Goal: Transaction & Acquisition: Purchase product/service

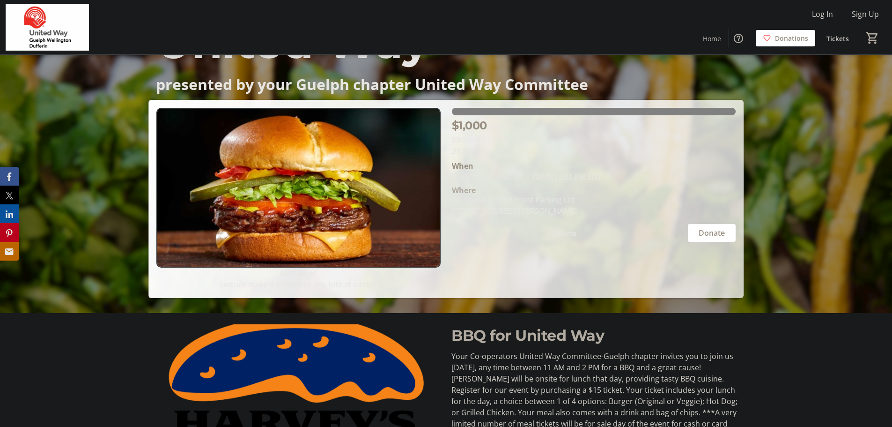
scroll to position [140, 0]
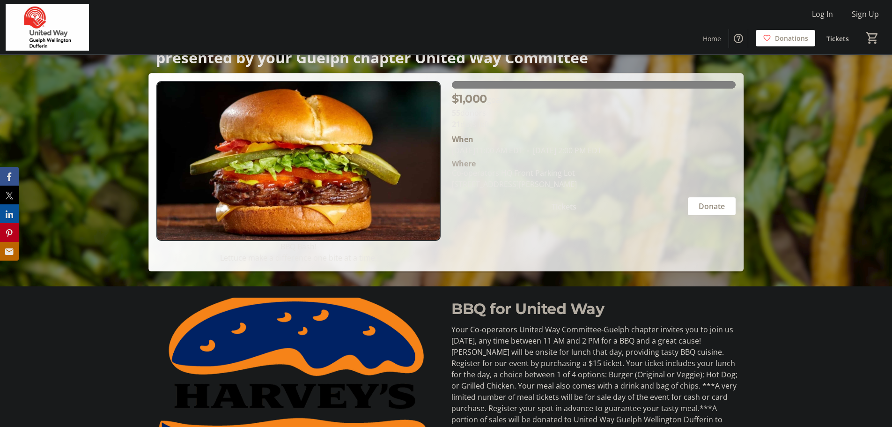
drag, startPoint x: 508, startPoint y: 147, endPoint x: 554, endPoint y: 194, distance: 65.9
click at [554, 194] on section "[PERSON_NAME][DATE] 11:00 AM EDT - [DATE] 2:00 PM EDT Where Co-operators HQ Fro…" at bounding box center [594, 173] width 284 height 86
click at [583, 178] on div "Co-operators HQ Front Parking [STREET_ADDRESS][PERSON_NAME]" at bounding box center [514, 178] width 136 height 22
click at [611, 251] on div "$1,000 goal 55 donors 21 days left [PERSON_NAME][DATE] 11:00 AM EDT - [DATE] 2:…" at bounding box center [593, 172] width 295 height 182
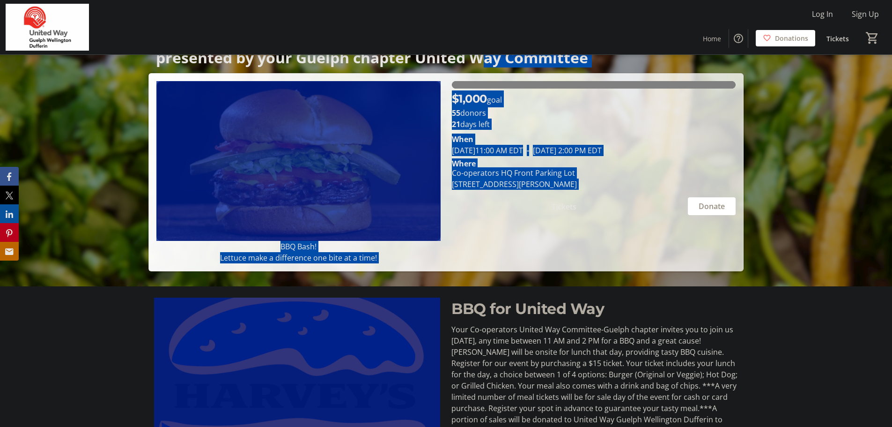
drag, startPoint x: 624, startPoint y: 255, endPoint x: 480, endPoint y: 60, distance: 242.1
click at [480, 60] on div "BBQ for United Way presented by your Guelph chapter United Way Committee BBQ fo…" at bounding box center [445, 92] width 595 height 357
click at [633, 234] on div "$1,000 goal 55 donors 21 days left [PERSON_NAME][DATE] 11:00 AM EDT - [DATE] 2:…" at bounding box center [593, 172] width 295 height 182
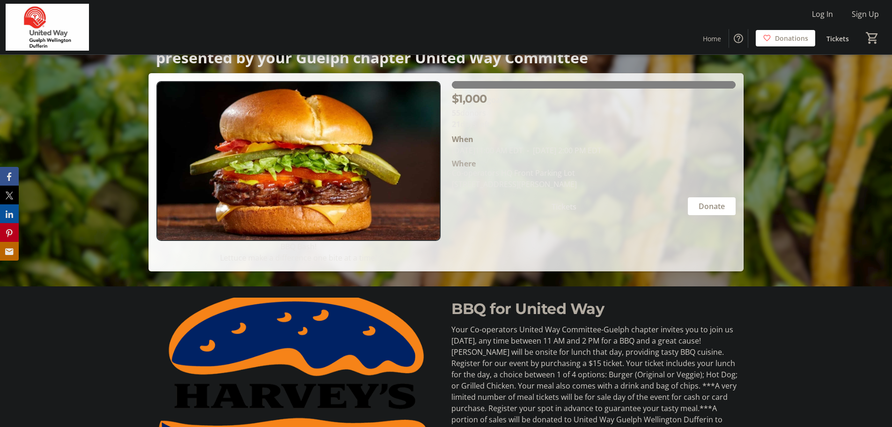
click at [623, 207] on span at bounding box center [564, 206] width 225 height 22
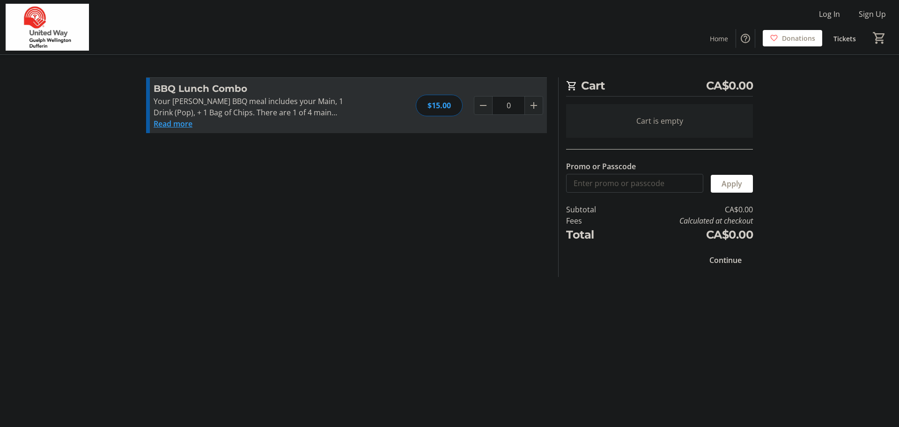
click at [617, 326] on div "Cart CA$0.00 Cart is empty Promo or Passcode Apply Subtotal CA$0.00 Fees Calcul…" at bounding box center [449, 213] width 618 height 427
click at [736, 318] on div "Cart CA$0.00 Cart is empty Promo or Passcode Apply Subtotal CA$0.00 Fees Calcul…" at bounding box center [449, 213] width 618 height 427
click at [663, 317] on div "Cart CA$0.00 Cart is empty Promo or Passcode Apply Subtotal CA$0.00 Fees Calcul…" at bounding box center [449, 213] width 618 height 427
click at [619, 188] on input "Promo or Passcode" at bounding box center [634, 183] width 137 height 19
click at [805, 277] on tr-checkout-feature-upsell-ui "Cart CA$0.00 Cart is empty Promo or Passcode Apply Subtotal CA$0.00 Fees Calcul…" at bounding box center [449, 213] width 899 height 427
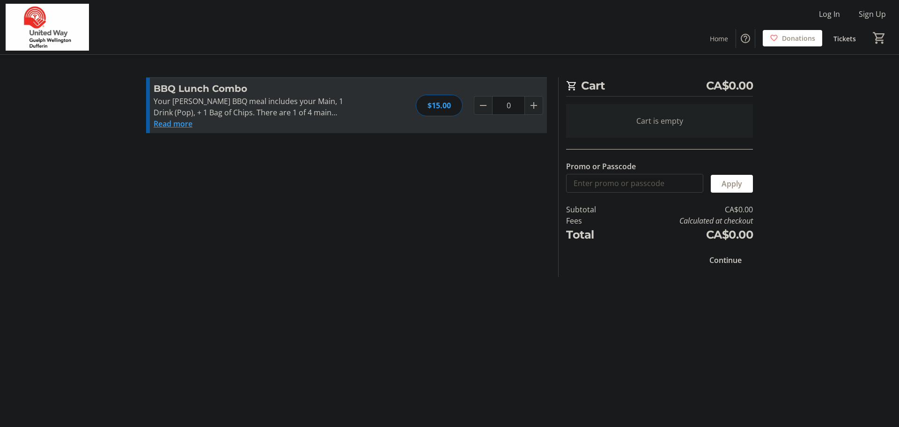
click at [182, 126] on button "Read more" at bounding box center [173, 123] width 39 height 11
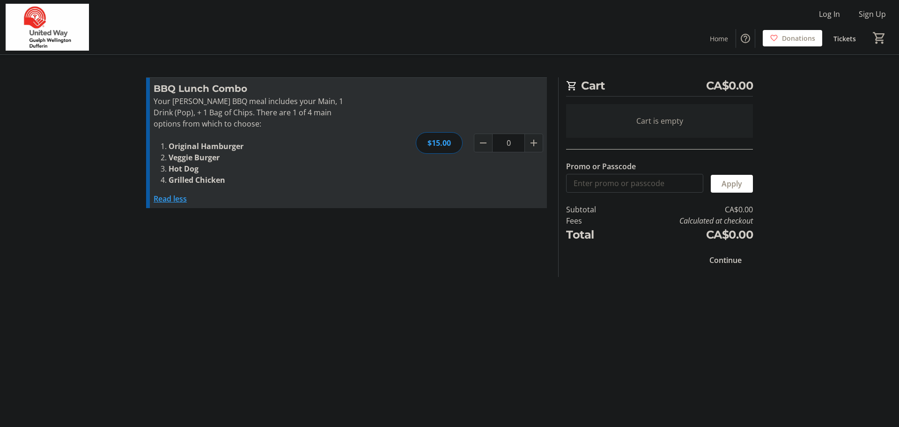
click at [270, 183] on li "Grilled Chicken" at bounding box center [264, 179] width 190 height 11
click at [533, 141] on mat-icon "Increment by one" at bounding box center [533, 142] width 11 height 11
type input "1"
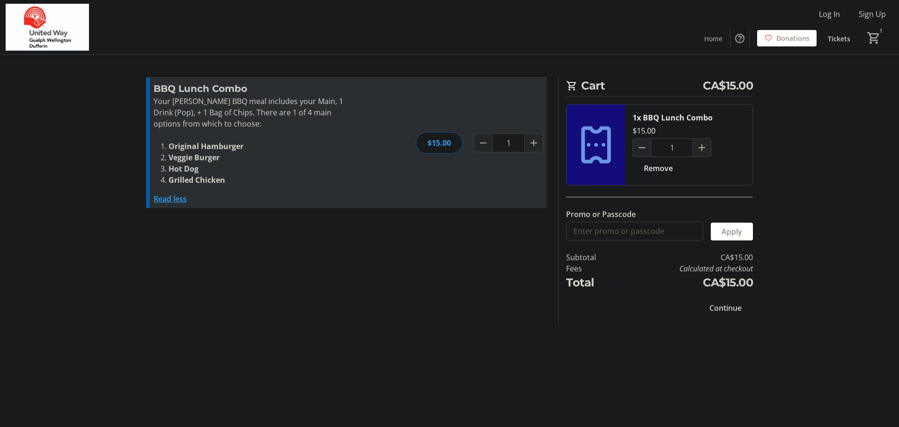
click at [788, 177] on tr-checkout-feature-upsell-ui "Cart CA$15.00 1x BBQ Lunch Combo $15.00 1 Remove Promo or Passcode Apply Subtot…" at bounding box center [449, 213] width 899 height 427
click at [832, 142] on tr-checkout-feature-upsell-ui "Cart CA$15.00 1x BBQ Lunch Combo $15.00 1 Remove Promo or Passcode Apply Subtot…" at bounding box center [449, 213] width 899 height 427
click at [736, 311] on span "Continue" at bounding box center [725, 307] width 32 height 11
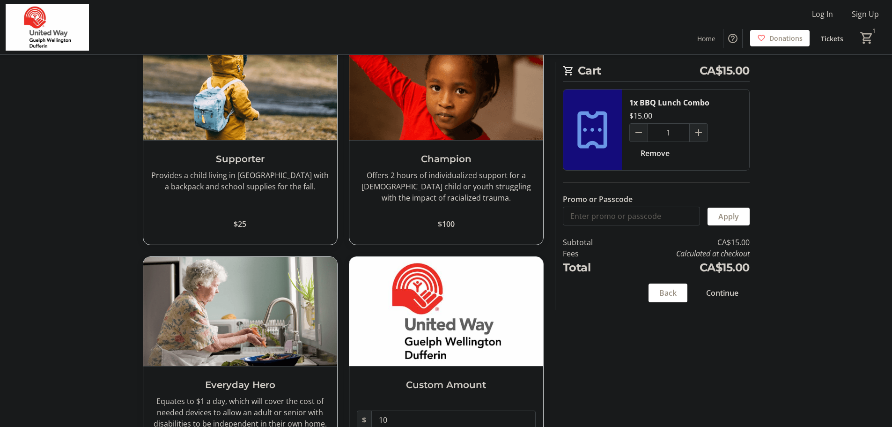
scroll to position [130, 0]
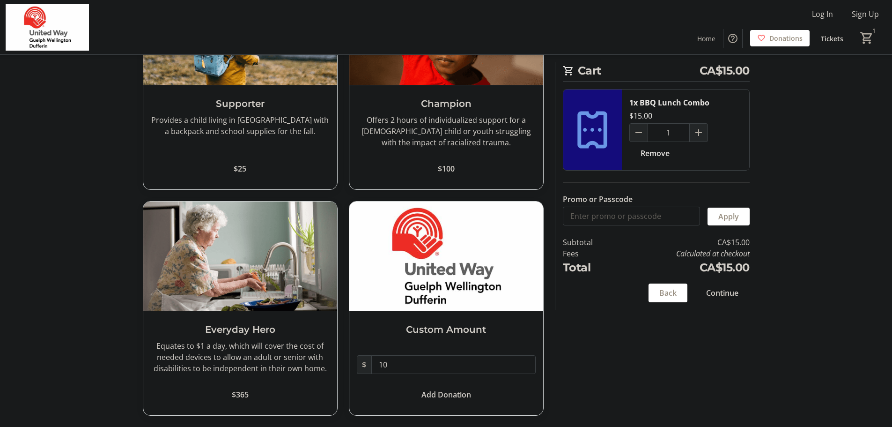
drag, startPoint x: 722, startPoint y: 292, endPoint x: 854, endPoint y: 236, distance: 143.1
click at [854, 236] on tr-checkout-feature-upsell-ui "Cart CA$15.00 1x BBQ Lunch Combo $15.00 1 Remove Promo or Passcode Apply Subtot…" at bounding box center [446, 148] width 892 height 557
click at [744, 294] on span at bounding box center [722, 292] width 55 height 22
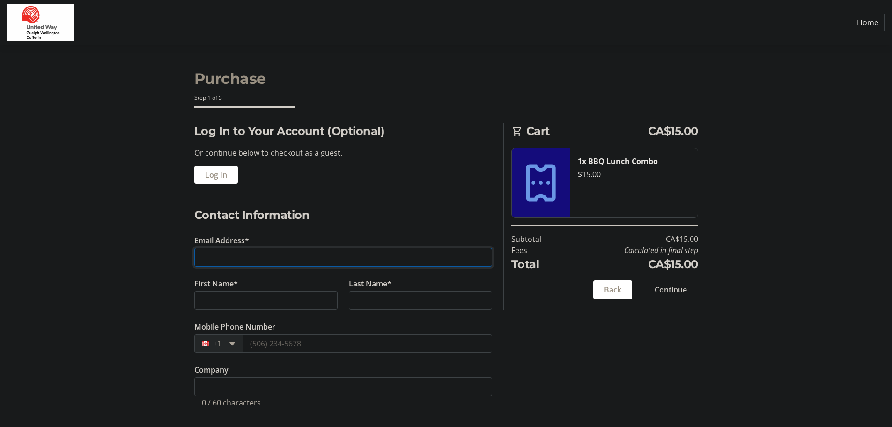
click at [262, 253] on input "Email Address*" at bounding box center [343, 257] width 298 height 19
type input "d"
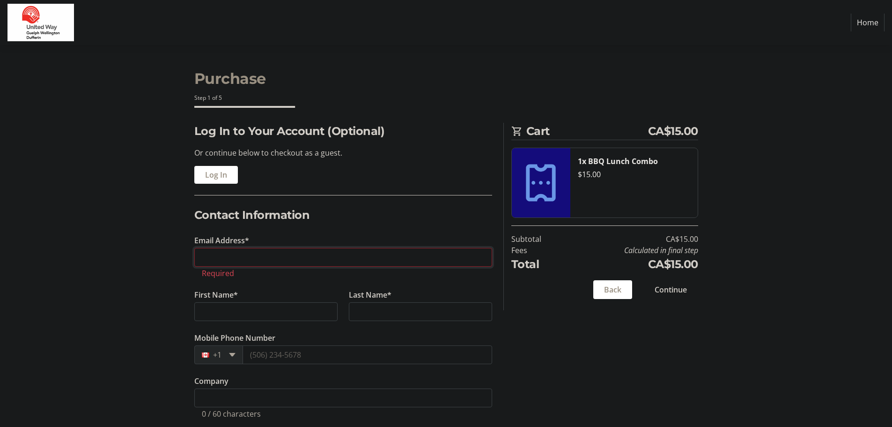
click at [285, 258] on input "Email Address*" at bounding box center [343, 257] width 298 height 19
type input ":"
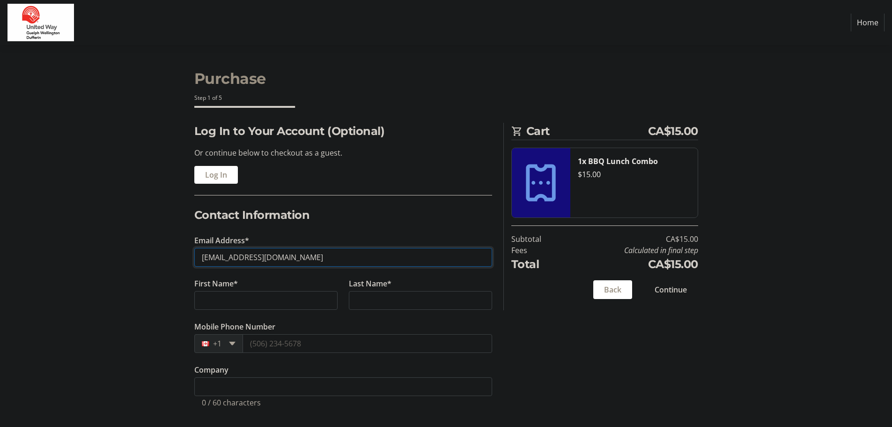
type input "[EMAIL_ADDRESS][DOMAIN_NAME]"
type input "Deep"
type input "[PERSON_NAME]"
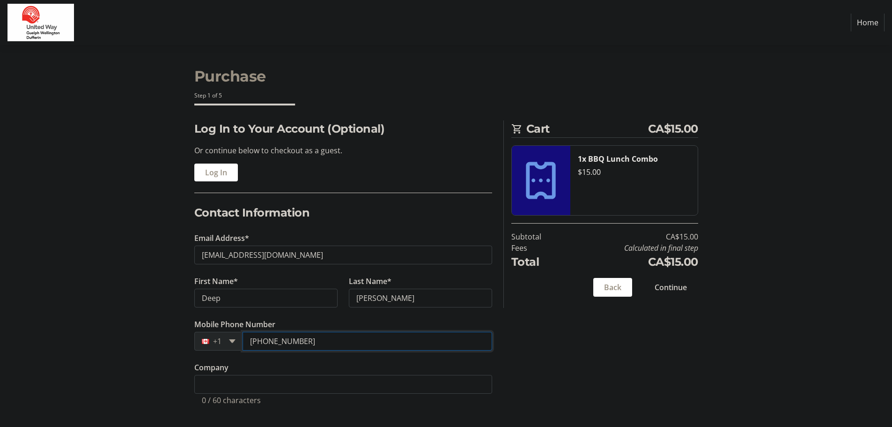
scroll to position [3, 0]
type input "[PHONE_NUMBER]"
click at [364, 389] on input "Company" at bounding box center [343, 383] width 298 height 19
type input "c"
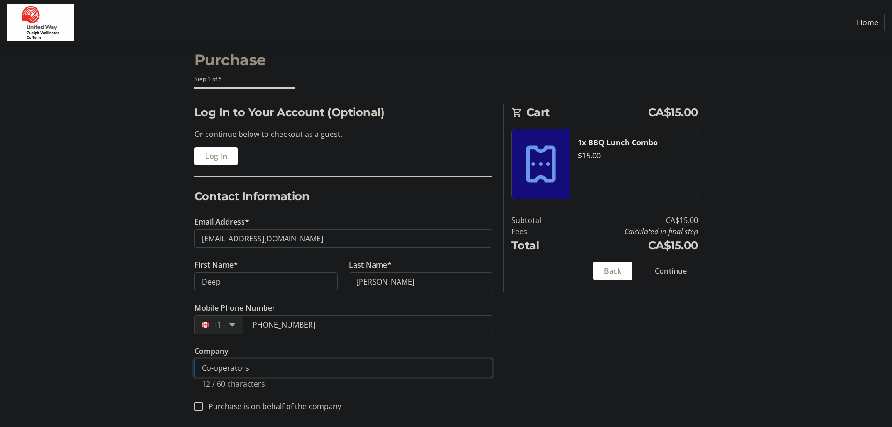
scroll to position [26, 0]
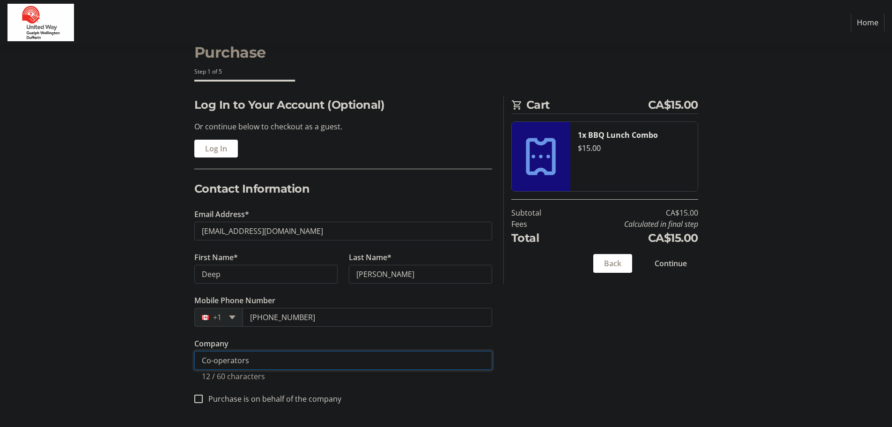
type input "Co-operators"
click at [642, 333] on div "Log In to Your Account (Optional) Or continue below to checkout as a guest. Log…" at bounding box center [446, 261] width 618 height 330
click at [414, 362] on input "Co-operators" at bounding box center [343, 360] width 298 height 19
click at [624, 341] on div "Log In to Your Account (Optional) Or continue below to checkout as a guest. Log…" at bounding box center [446, 261] width 618 height 330
click at [671, 328] on div "Log In to Your Account (Optional) Or continue below to checkout as a guest. Log…" at bounding box center [446, 261] width 618 height 330
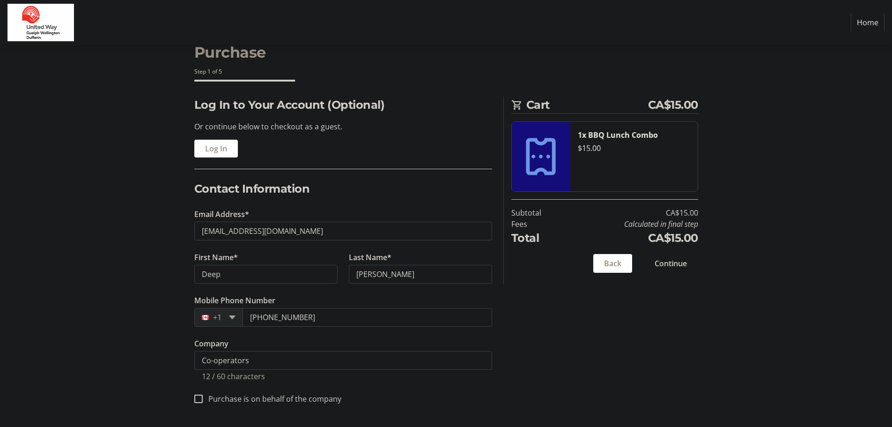
click at [679, 266] on span "Continue" at bounding box center [671, 263] width 32 height 11
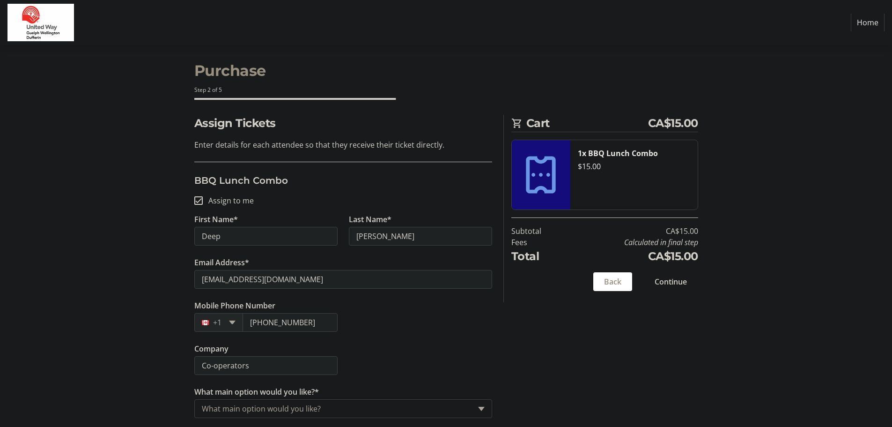
scroll to position [10, 0]
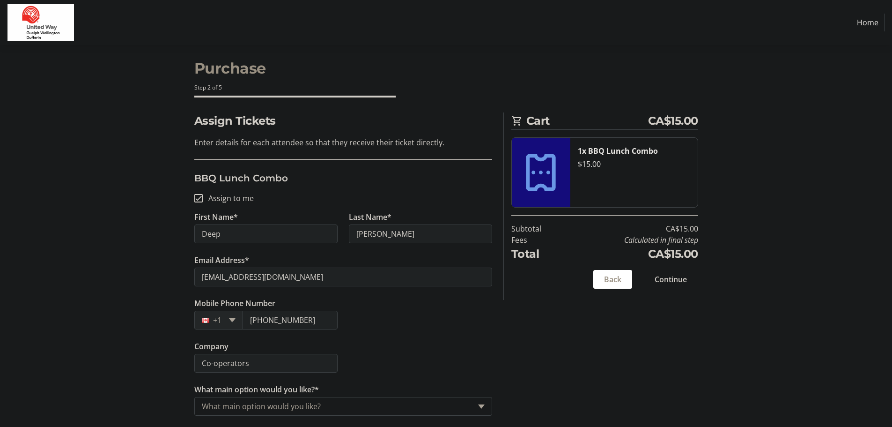
click at [404, 407] on input "What main option would you like?*" at bounding box center [336, 405] width 269 height 11
click at [263, 347] on div "Veggie Burger" at bounding box center [343, 349] width 297 height 19
click at [633, 342] on div "Assign Tickets Enter details for each attendee so that they receive their ticke…" at bounding box center [446, 269] width 618 height 314
click at [677, 278] on span "Continue" at bounding box center [671, 278] width 32 height 11
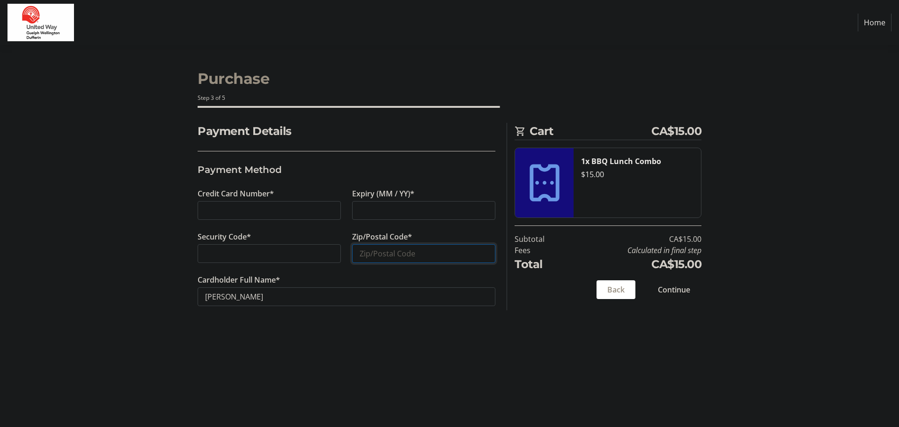
click at [399, 246] on input "Zip/Postal Code*" at bounding box center [423, 253] width 143 height 19
click at [400, 255] on input "N2P0J3" at bounding box center [423, 253] width 143 height 19
type input "N2P0J3"
click at [695, 291] on span at bounding box center [674, 289] width 55 height 22
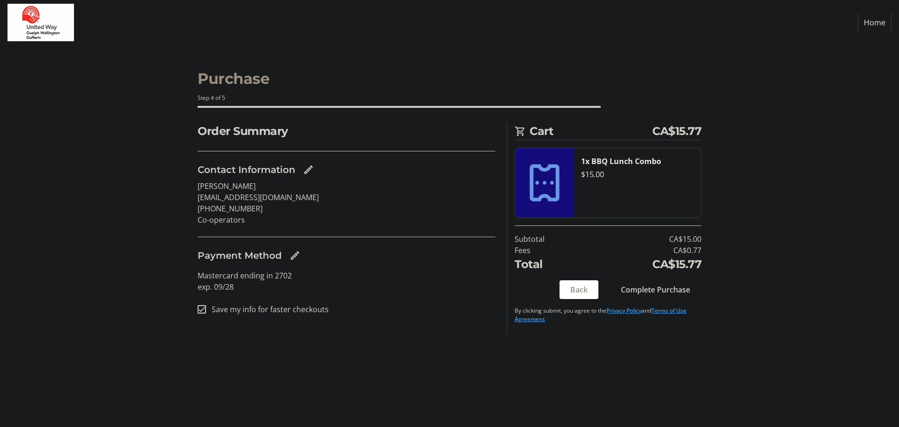
click at [200, 308] on input "Save my info for faster checkouts" at bounding box center [202, 309] width 8 height 8
checkbox input "false"
click at [353, 378] on div "Purchase Step 4 of 5 Cart CA$15.77 1x BBQ Lunch Combo $15.00 Subtotal CA$15.00 …" at bounding box center [449, 236] width 618 height 382
click at [670, 295] on span "Complete Purchase" at bounding box center [655, 289] width 69 height 11
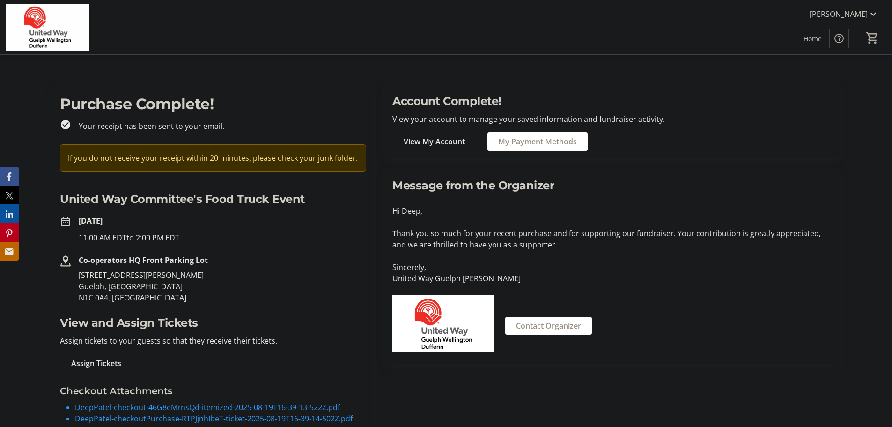
click at [727, 233] on p "Thank you so much for your recent purchase and for supporting our fundraiser. Y…" at bounding box center [612, 239] width 440 height 22
click at [714, 265] on p "Sincerely," at bounding box center [612, 266] width 440 height 11
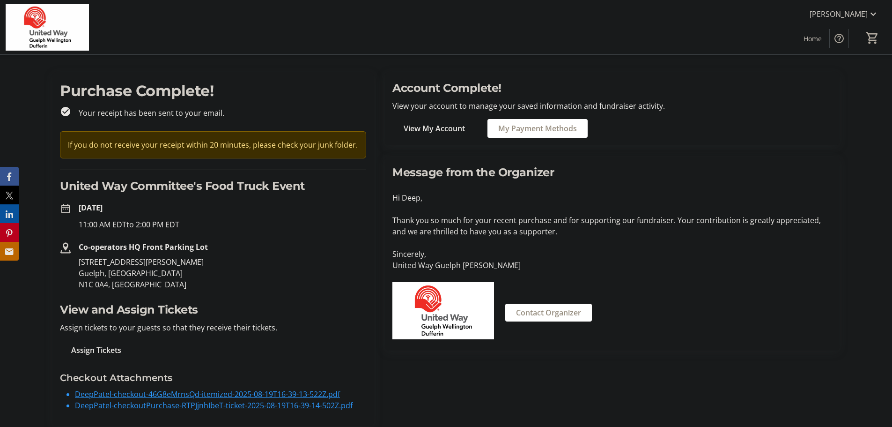
scroll to position [21, 0]
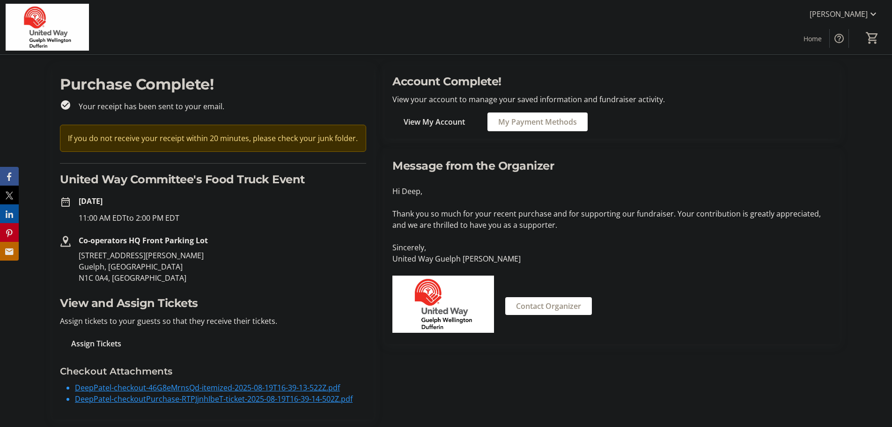
click at [244, 387] on link "DeepPatel-checkout-46G8eMrnsQd-itemized-2025-08-19T16-39-13-522Z.pdf" at bounding box center [207, 387] width 265 height 10
click at [242, 398] on link "DeepPatel-checkoutPurchase-RTPJjnhIbeT-ticket-2025-08-19T16-39-14-502Z.pdf" at bounding box center [214, 398] width 278 height 10
click at [740, 199] on tr-organization-message "Message from the Organizer Hi Deep, Thank you so much for your recent purchase …" at bounding box center [612, 246] width 440 height 179
